Goal: Transaction & Acquisition: Obtain resource

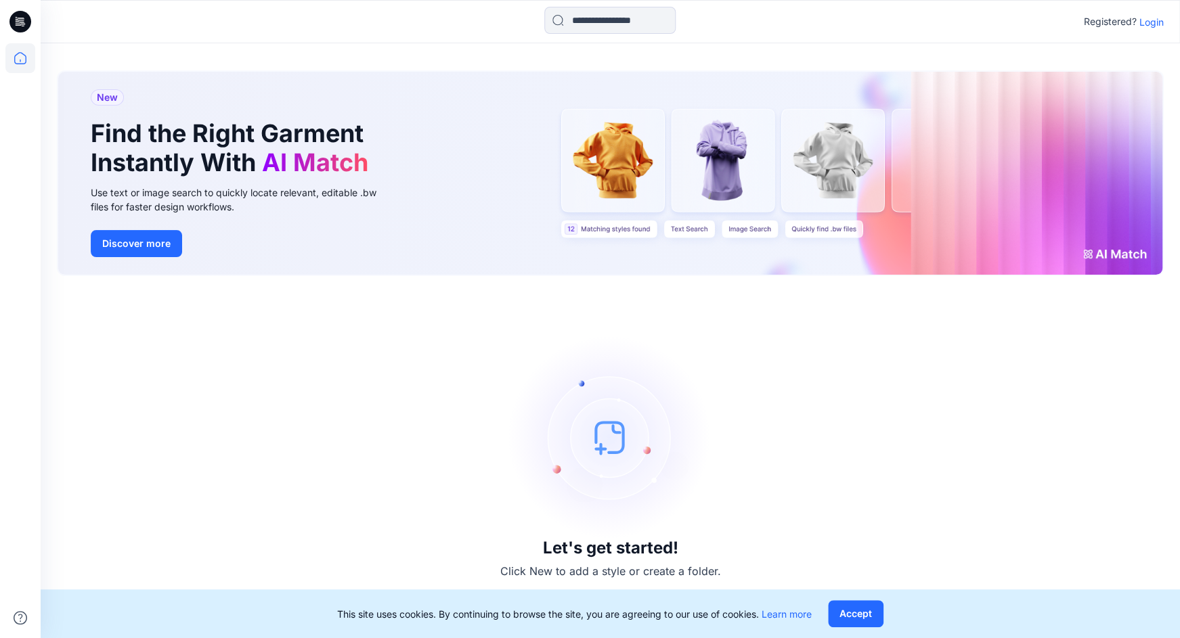
click at [1150, 22] on p "Login" at bounding box center [1151, 22] width 24 height 14
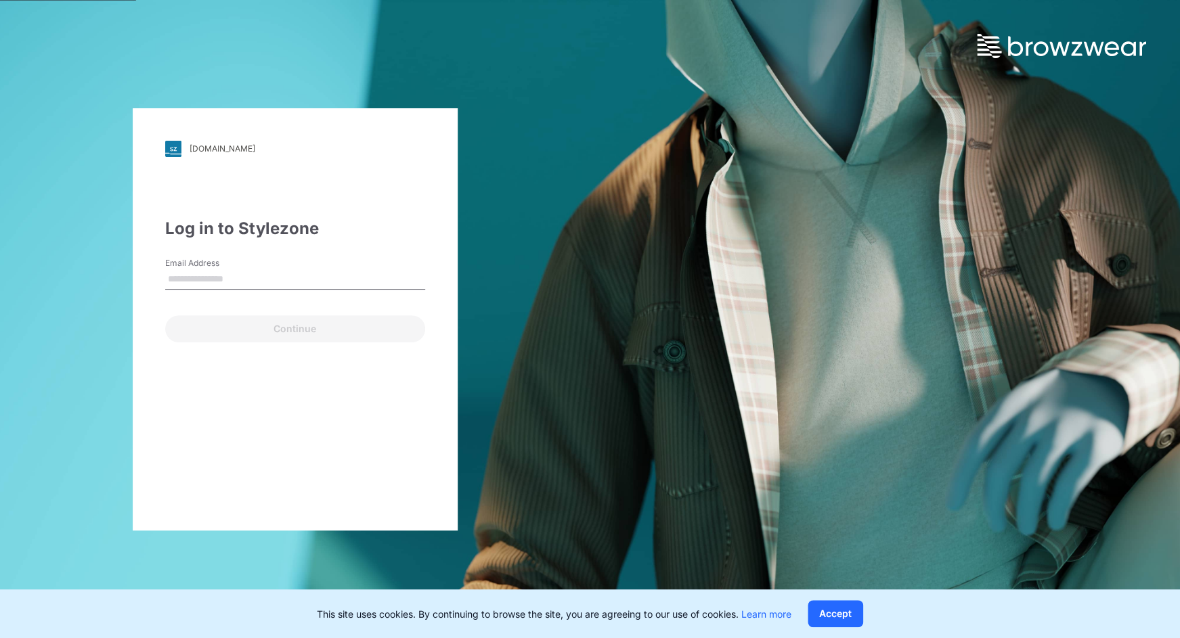
click at [228, 279] on input "Email Address" at bounding box center [295, 279] width 260 height 20
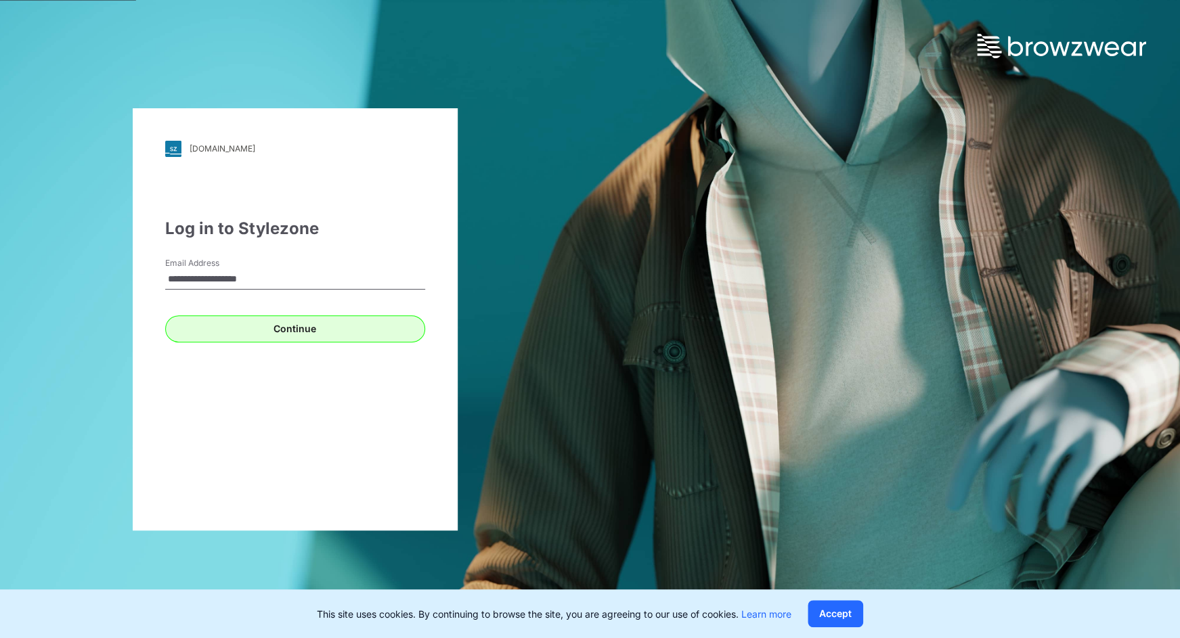
type input "**********"
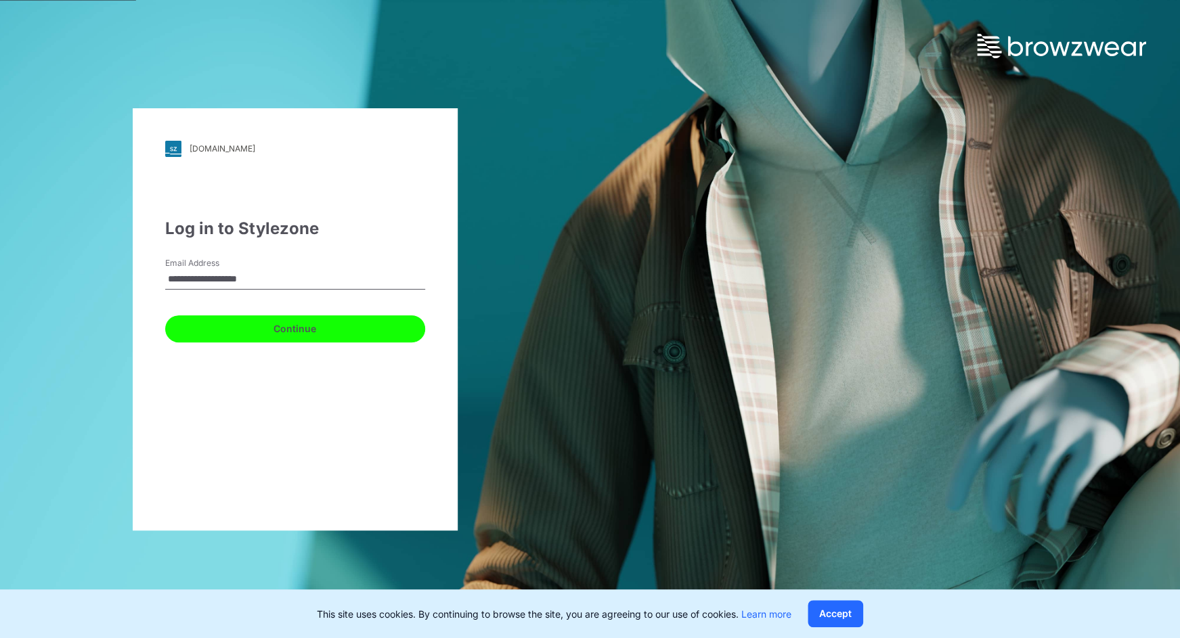
click at [240, 329] on button "Continue" at bounding box center [295, 328] width 260 height 27
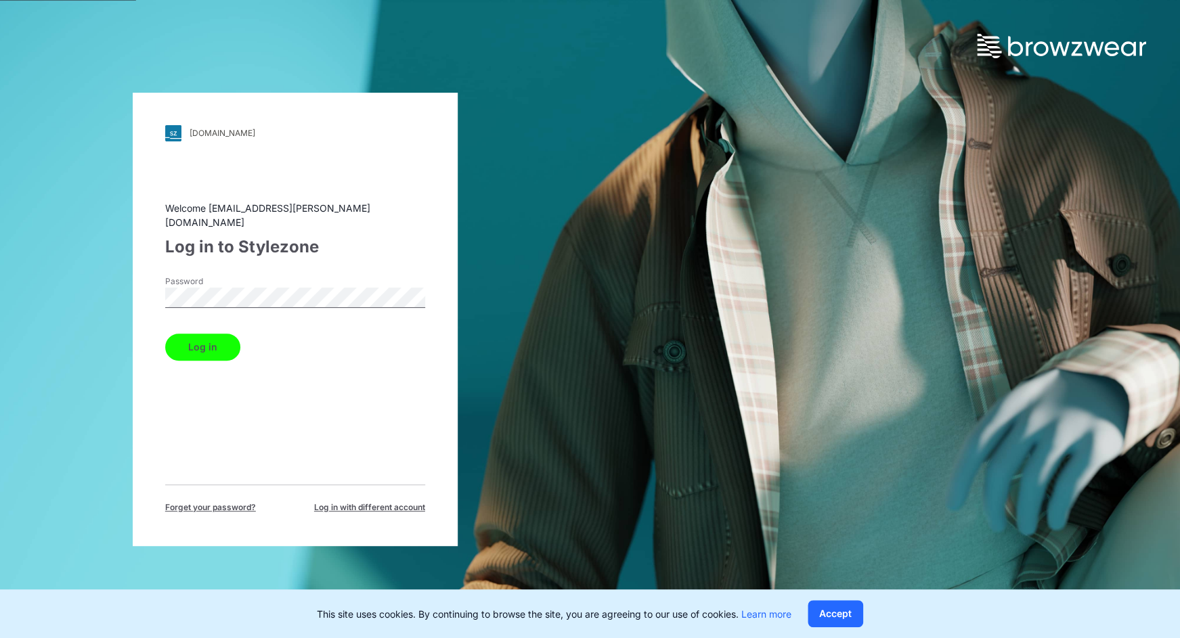
click at [212, 336] on button "Log in" at bounding box center [202, 347] width 75 height 27
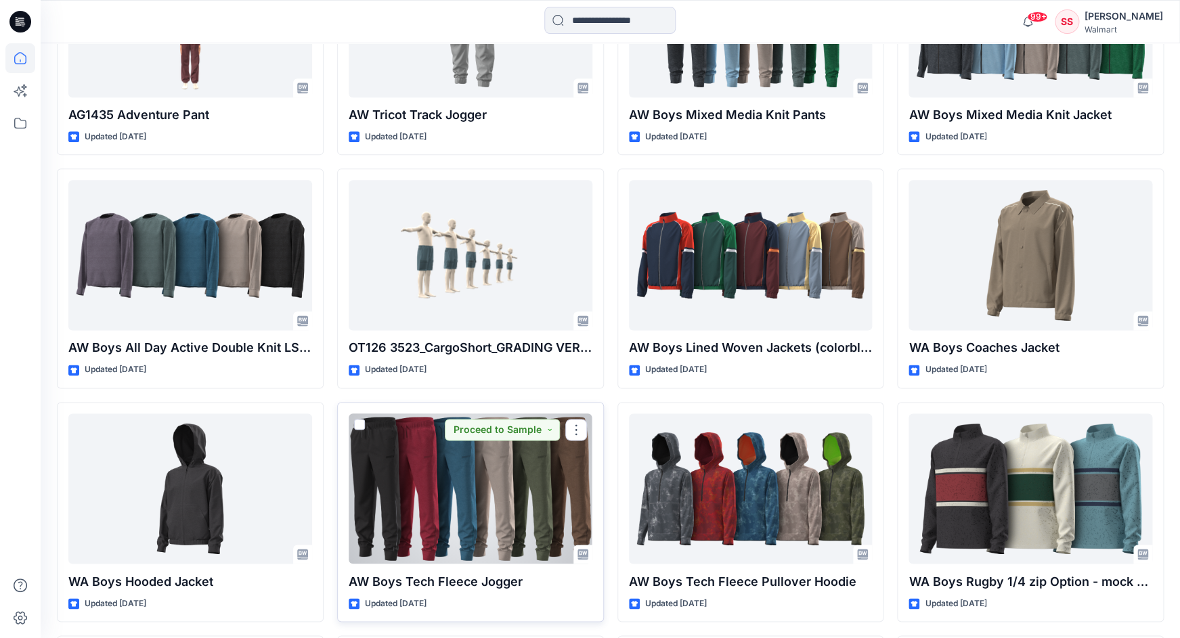
scroll to position [2972, 0]
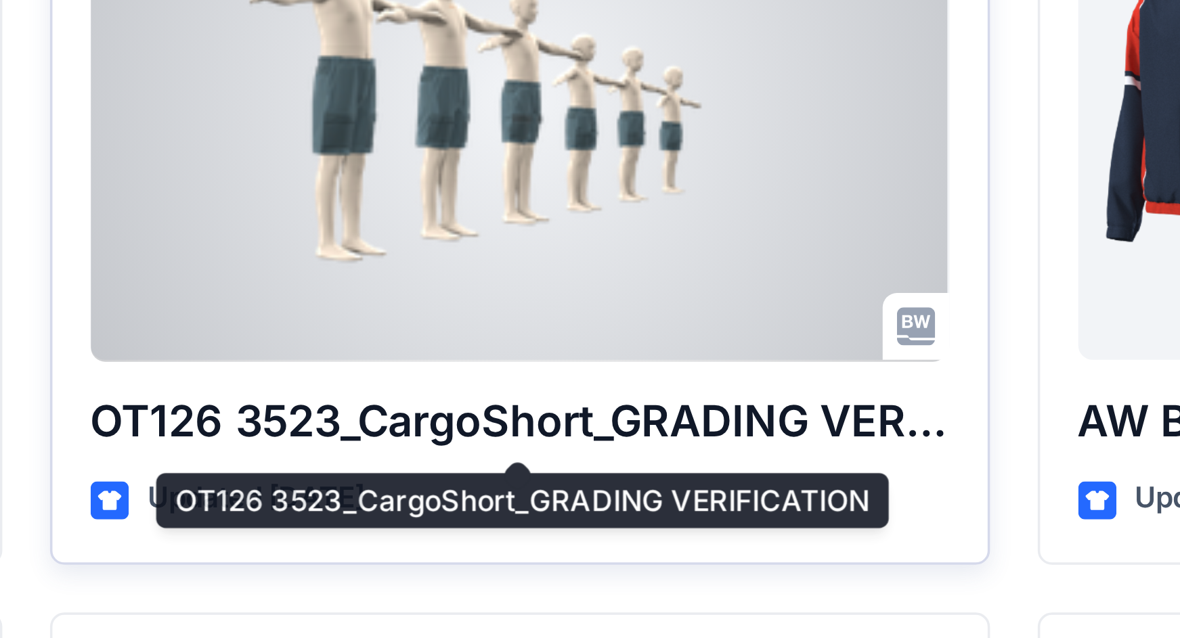
click at [430, 436] on p "OT126 3523_CargoShort_GRADING VERIFICATION" at bounding box center [471, 431] width 244 height 19
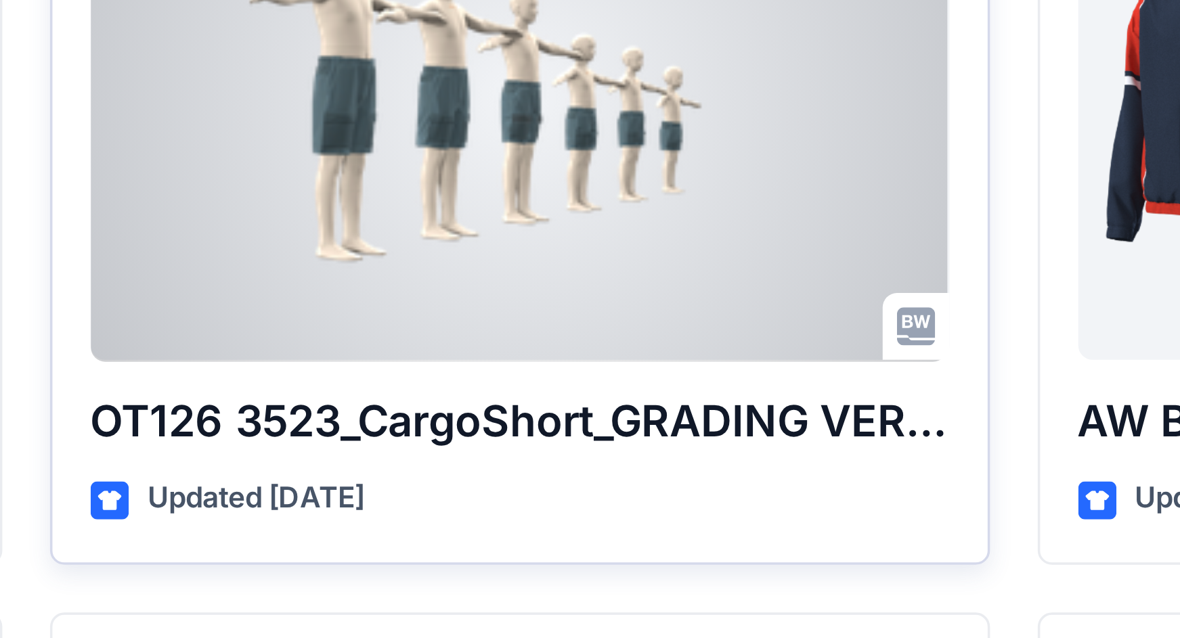
click at [436, 430] on p "OT126 3523_CargoShort_GRADING VERIFICATION" at bounding box center [471, 431] width 244 height 19
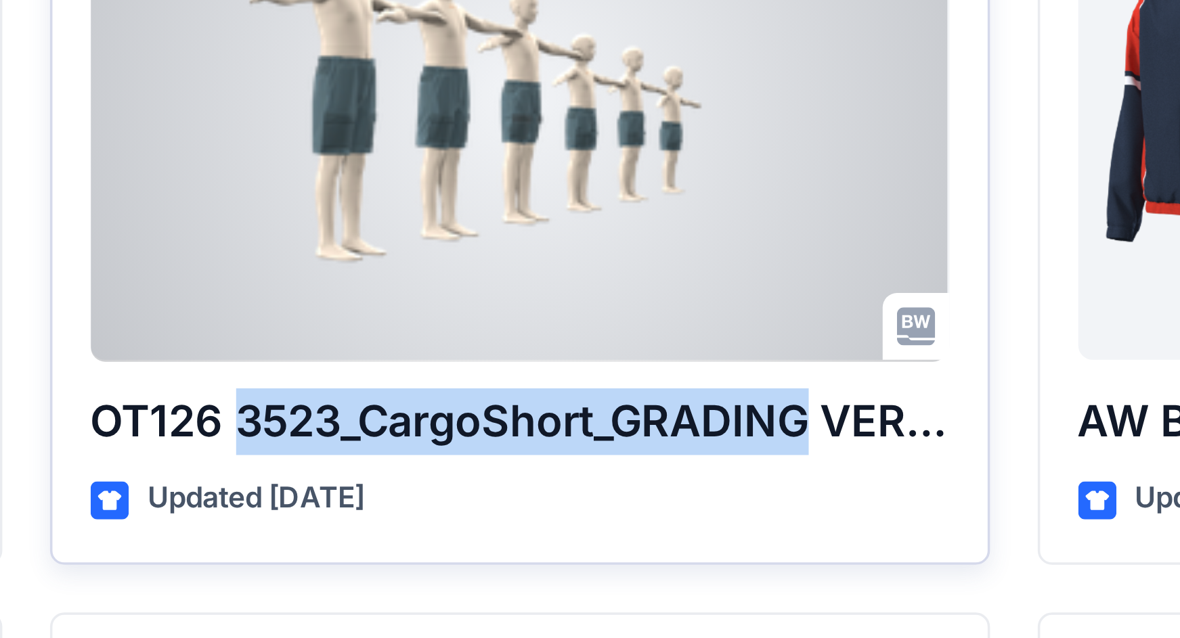
click at [436, 430] on p "OT126 3523_CargoShort_GRADING VERIFICATION" at bounding box center [471, 431] width 244 height 19
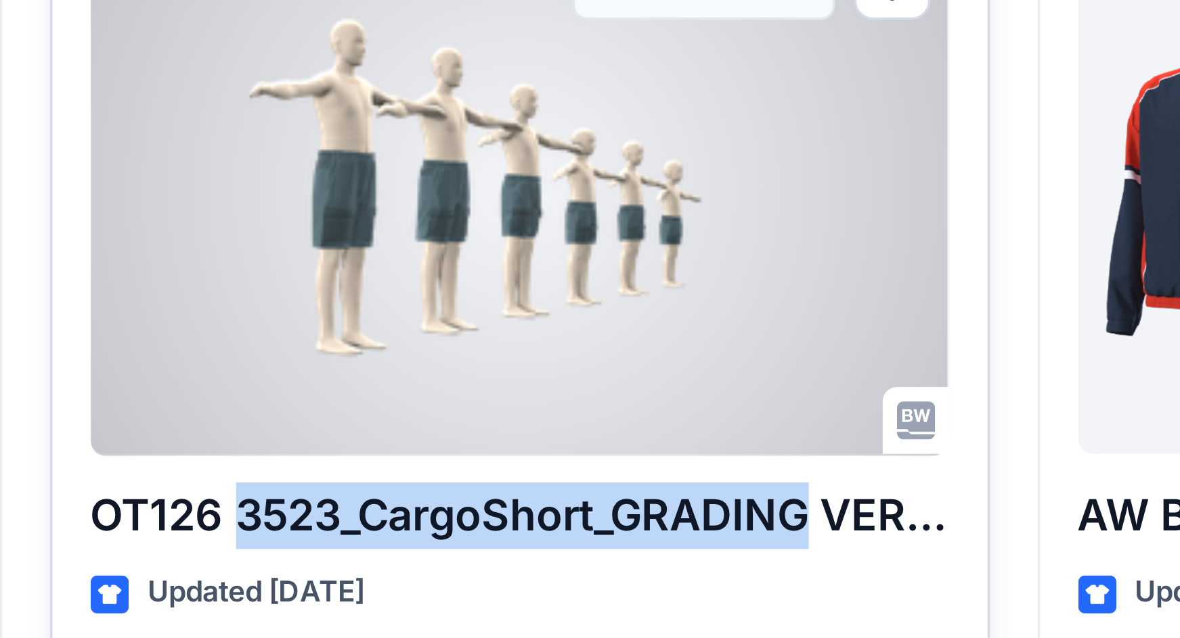
click at [443, 363] on div at bounding box center [471, 338] width 244 height 150
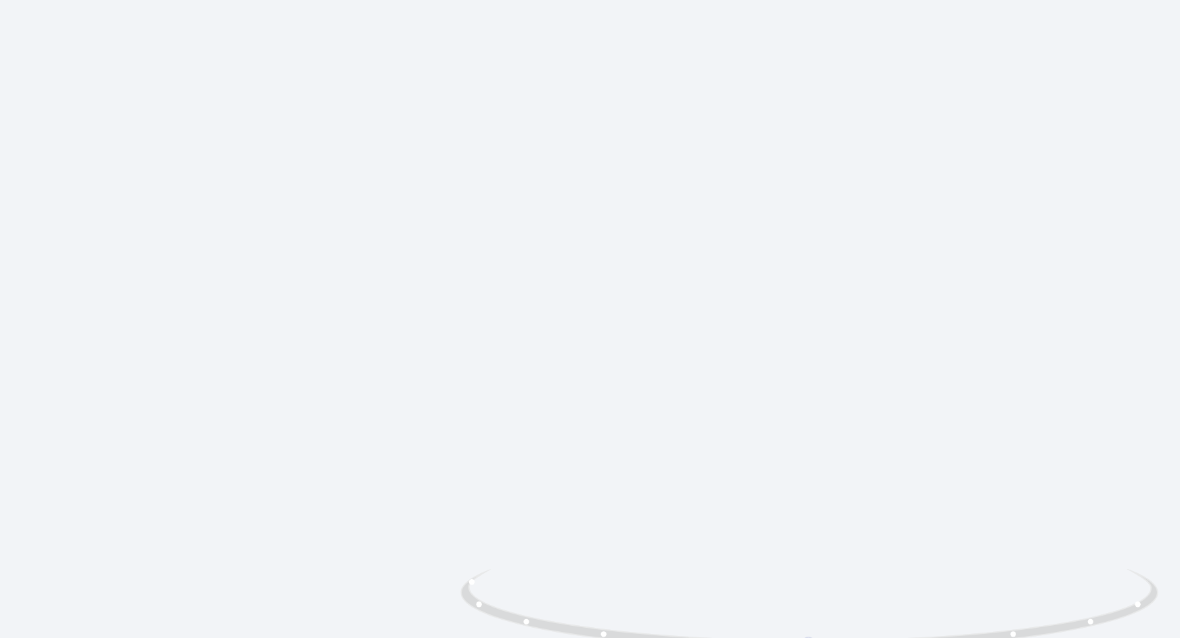
click at [780, 363] on div at bounding box center [610, 386] width 1139 height 506
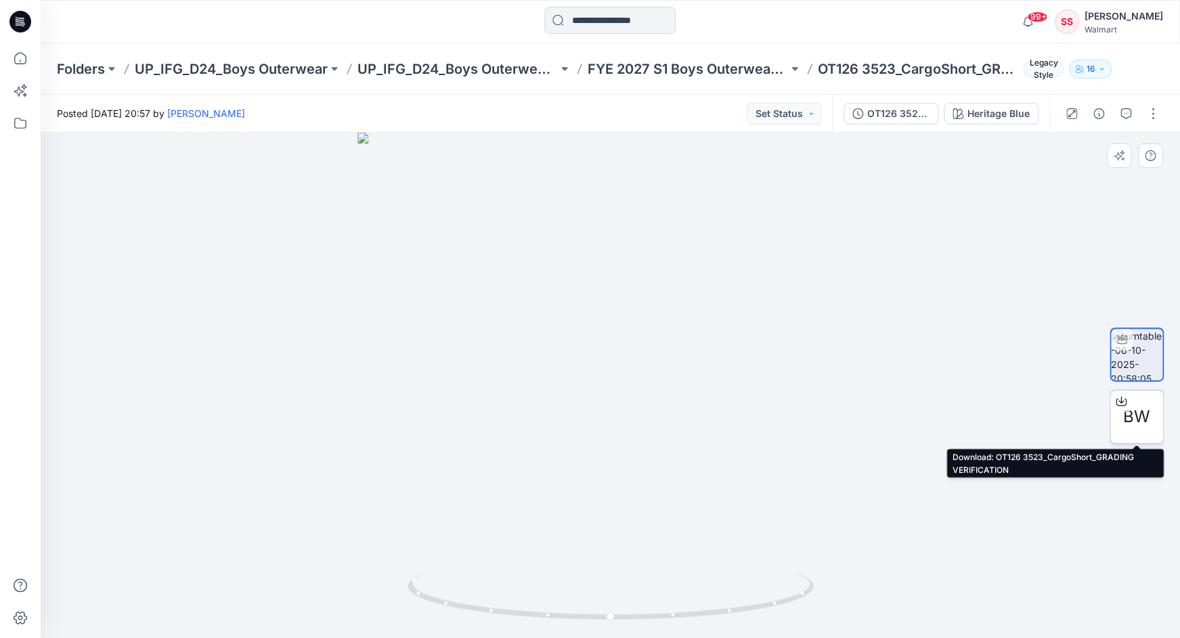
click at [1140, 416] on span "BW" at bounding box center [1136, 417] width 27 height 24
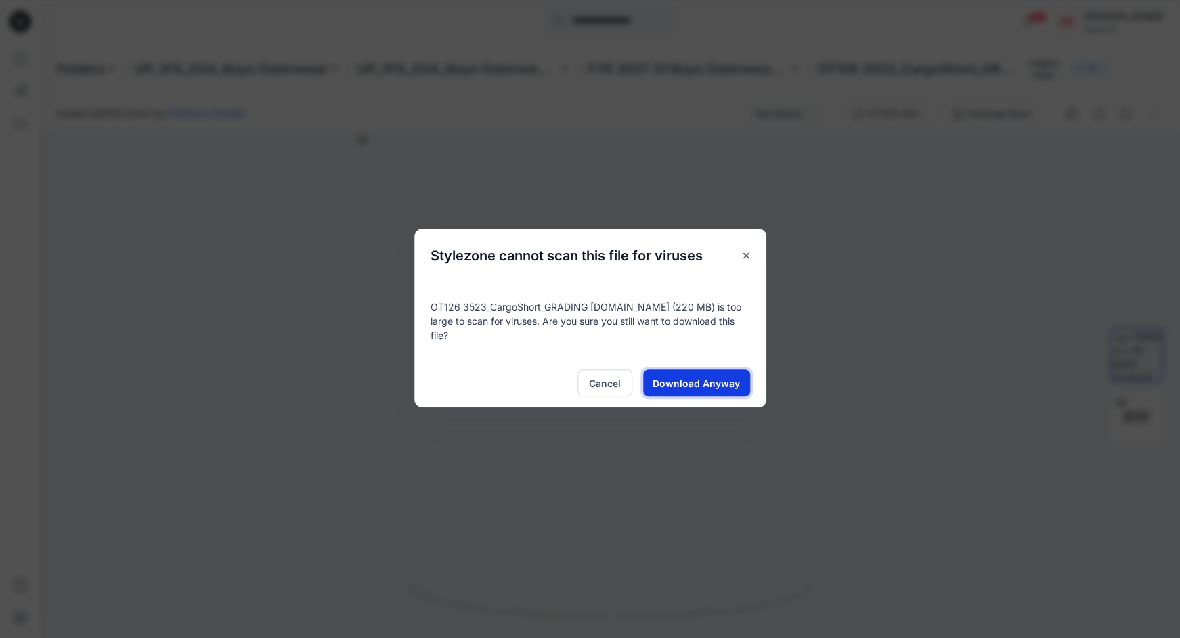
click at [705, 384] on span "Download Anyway" at bounding box center [695, 383] width 87 height 14
